Goal: Use online tool/utility: Utilize a website feature to perform a specific function

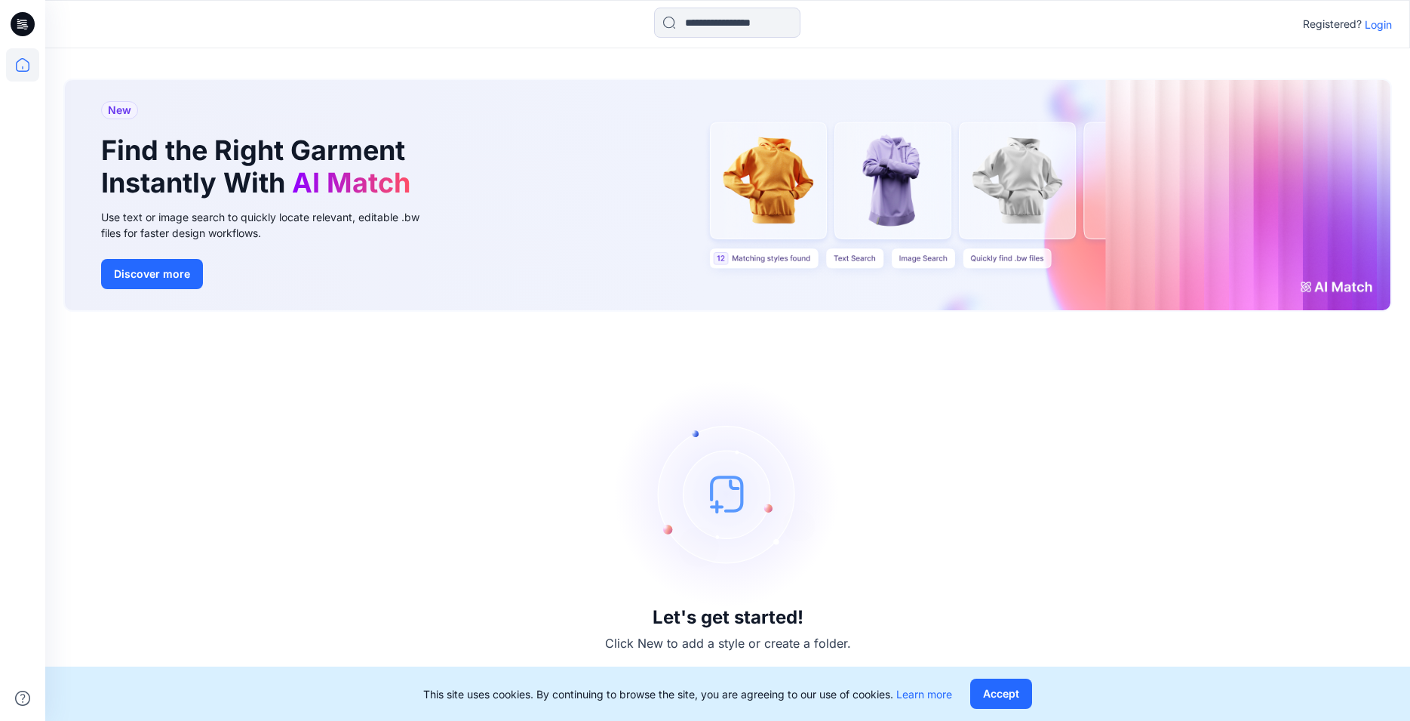
click at [1383, 25] on p "Login" at bounding box center [1378, 25] width 27 height 16
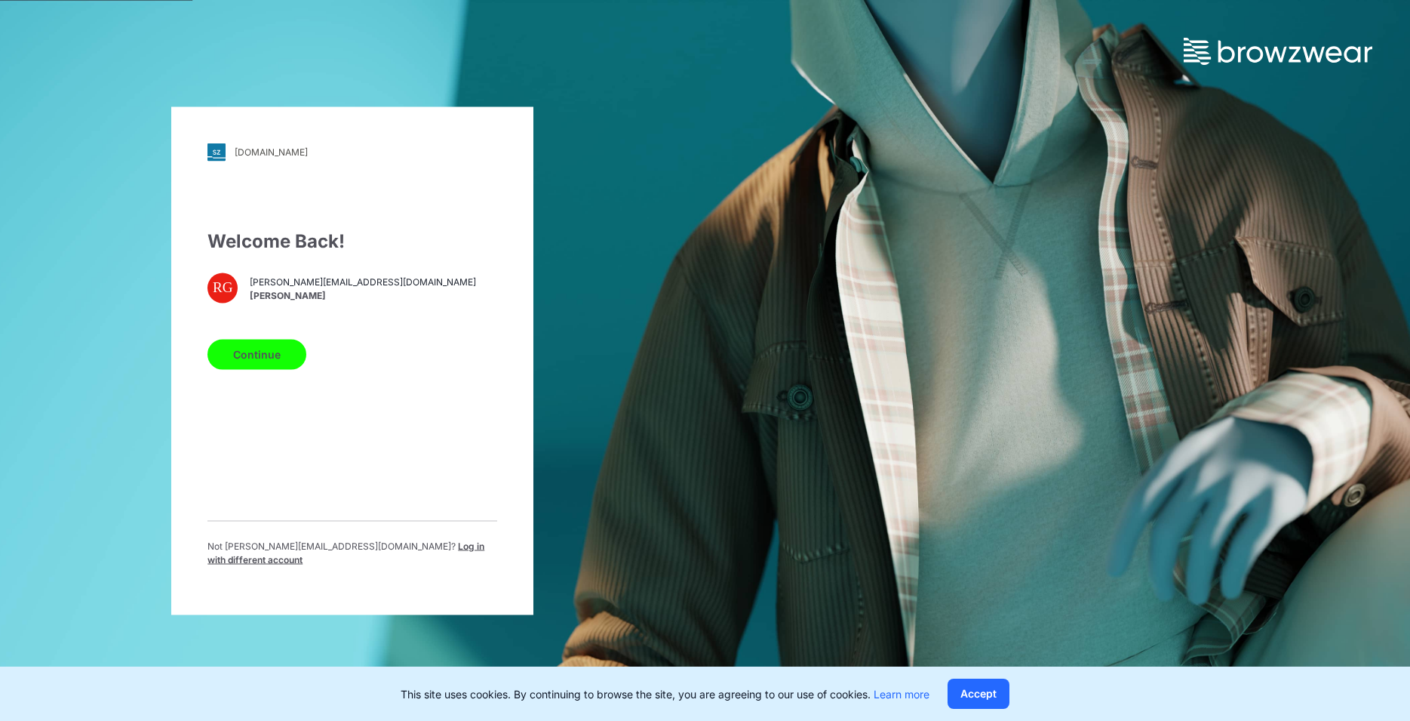
click at [244, 364] on button "Continue" at bounding box center [257, 354] width 99 height 30
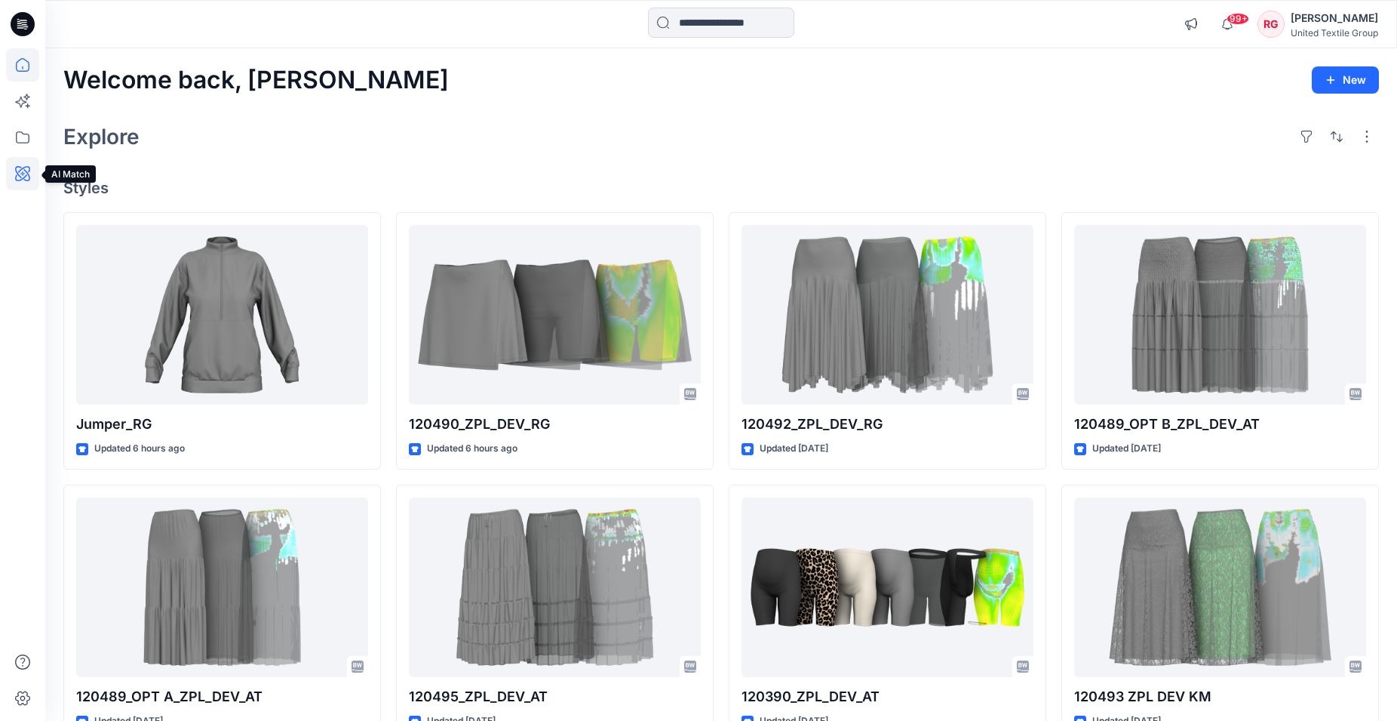
click at [23, 168] on icon at bounding box center [22, 173] width 15 height 15
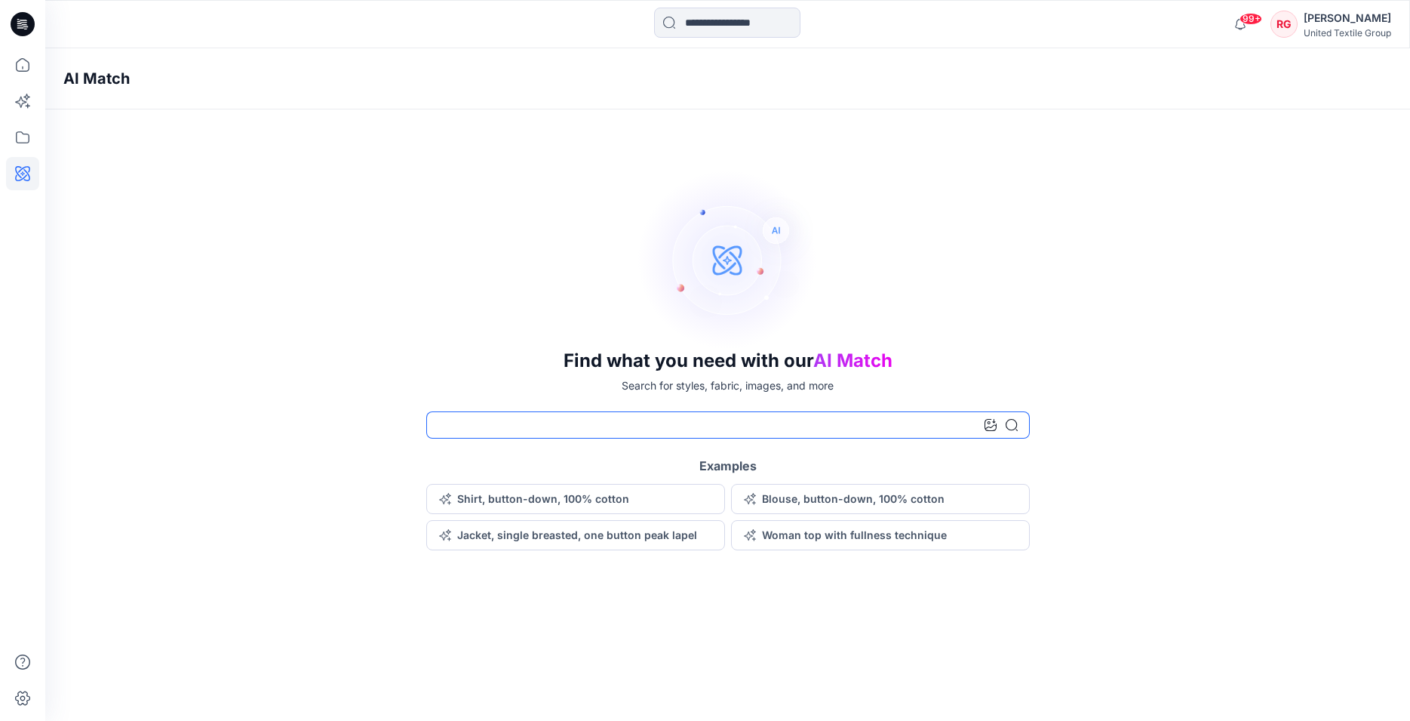
click at [482, 425] on input at bounding box center [728, 424] width 604 height 27
type input "*****"
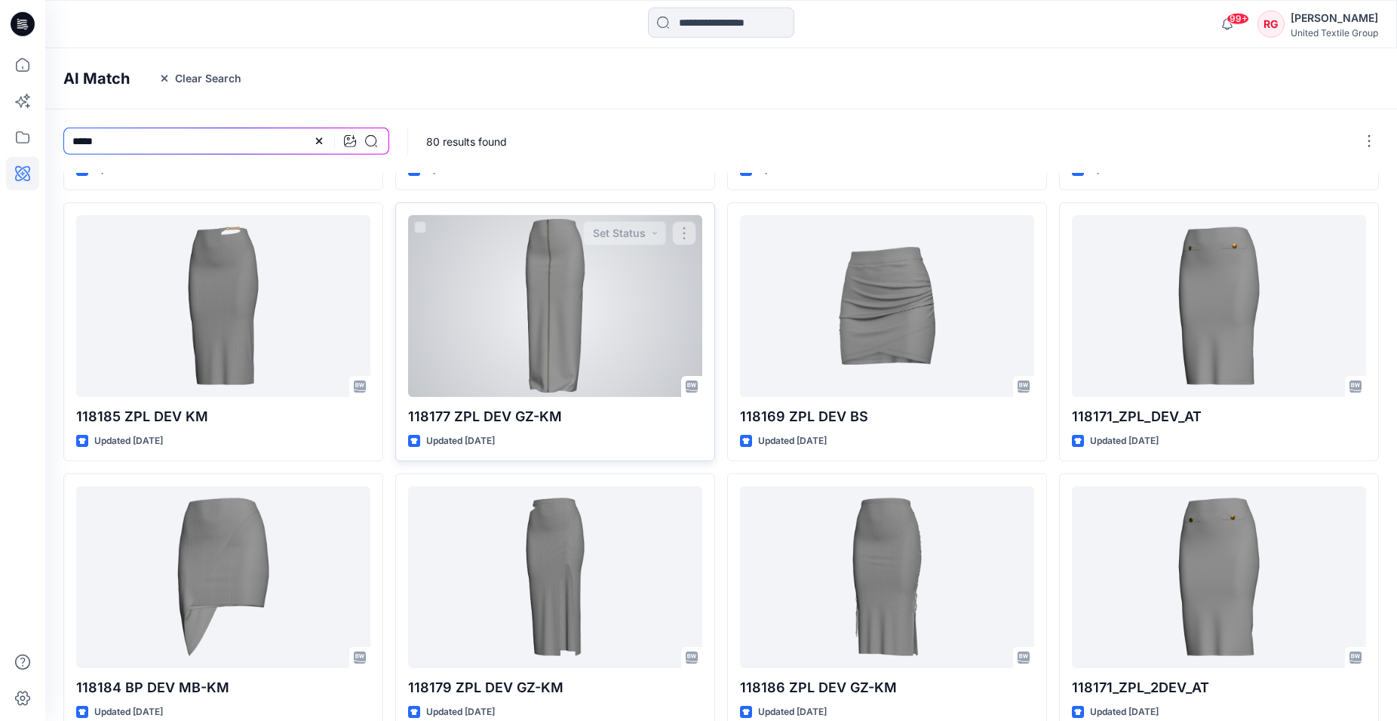
scroll to position [313, 0]
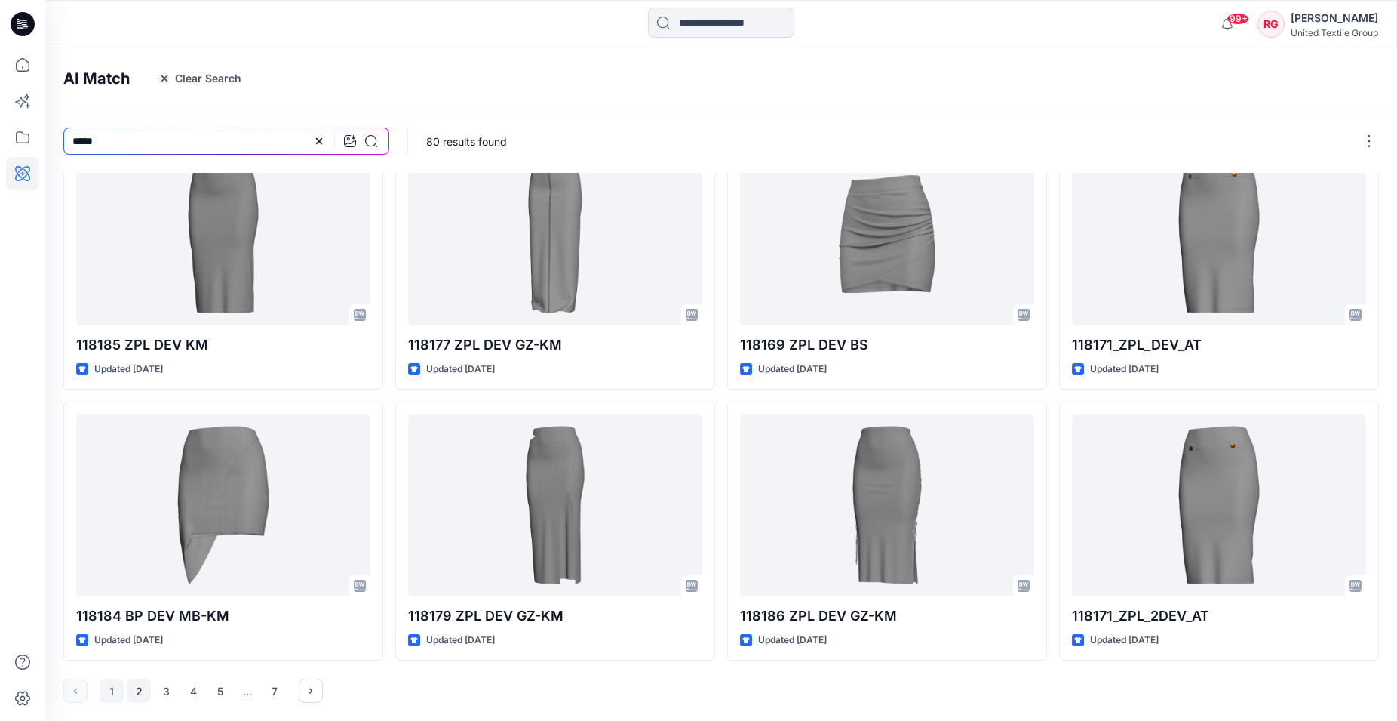
click at [136, 692] on button "2" at bounding box center [139, 690] width 24 height 24
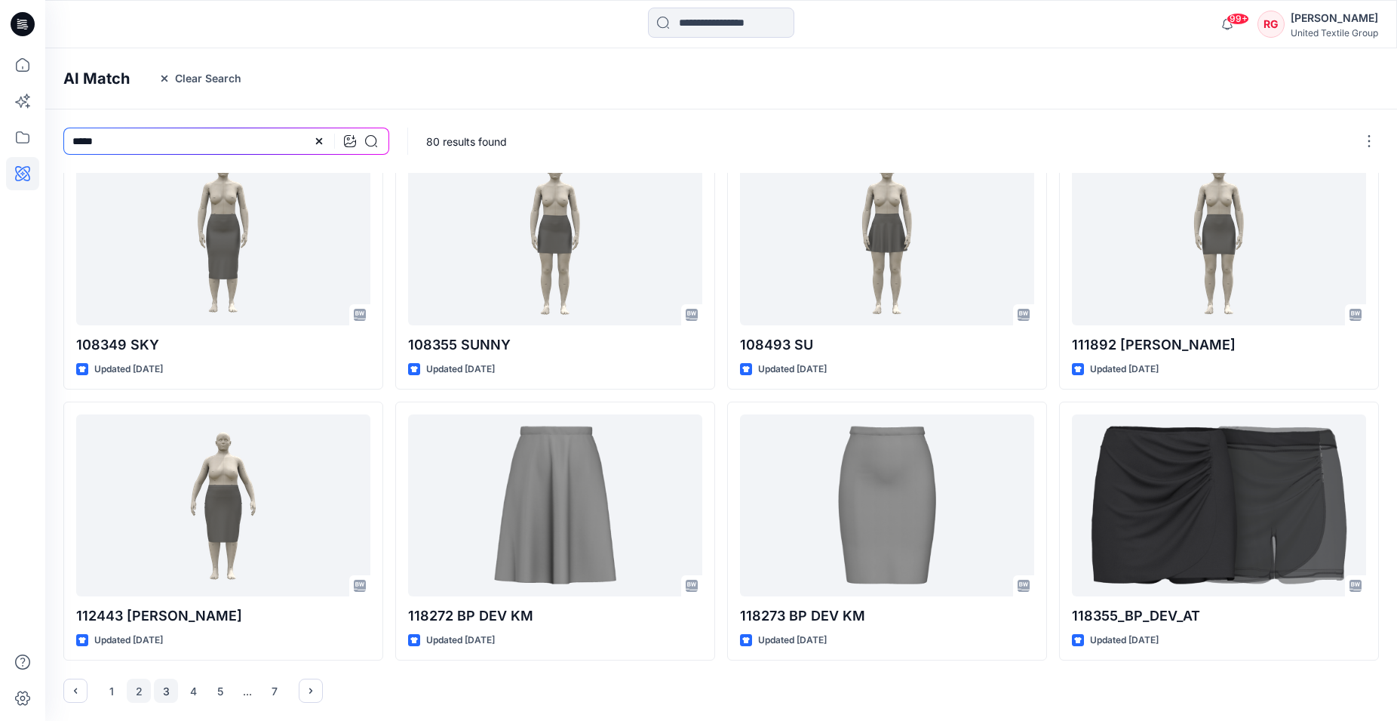
click at [166, 693] on button "3" at bounding box center [166, 690] width 24 height 24
